Goal: Information Seeking & Learning: Learn about a topic

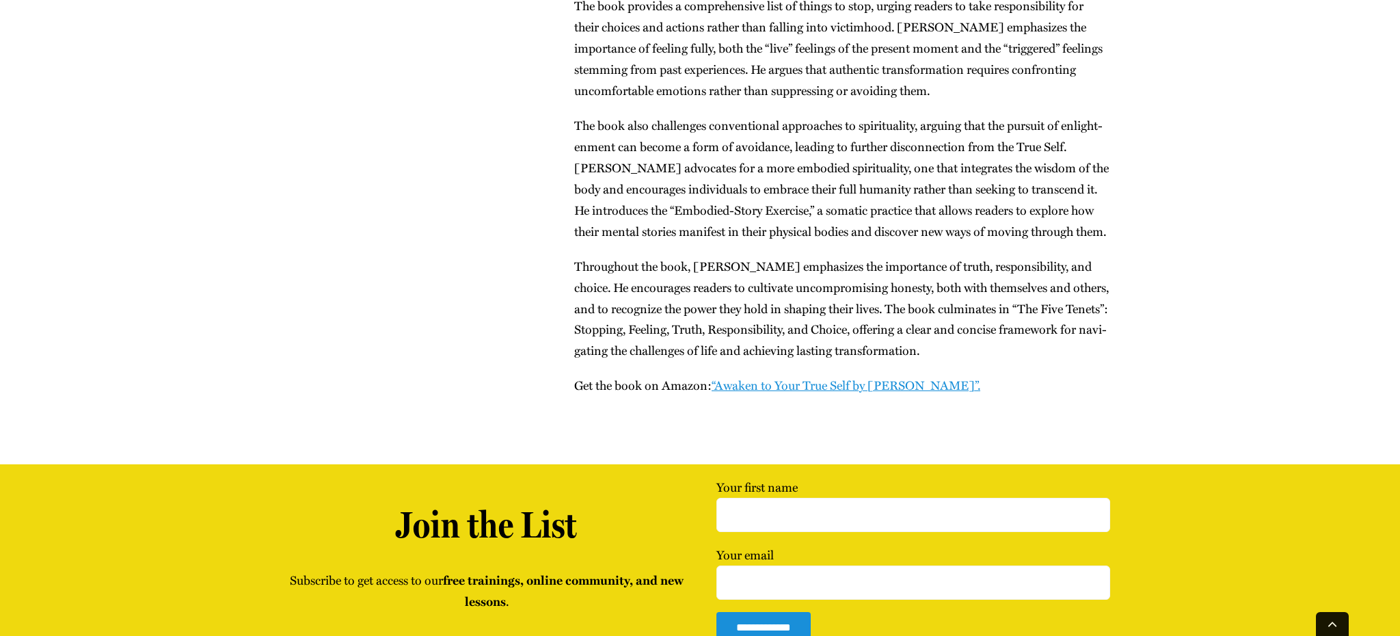
scroll to position [2640, 0]
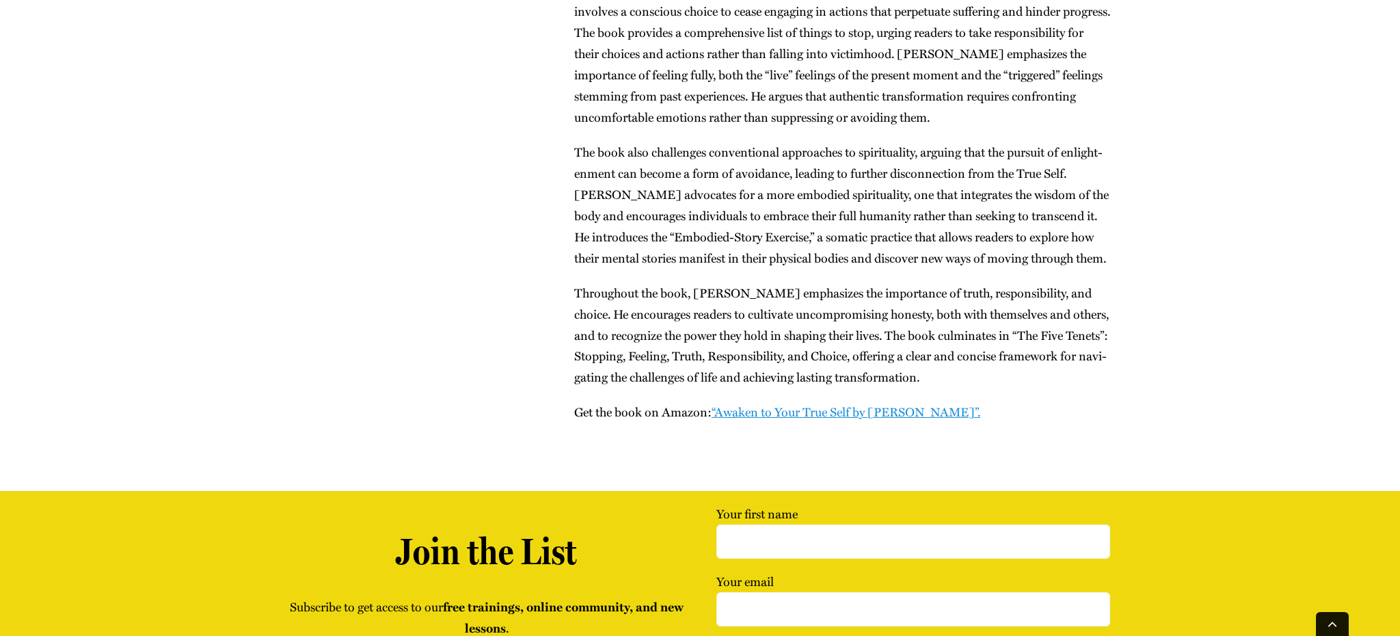
scroll to position [2745, 0]
